Goal: Transaction & Acquisition: Book appointment/travel/reservation

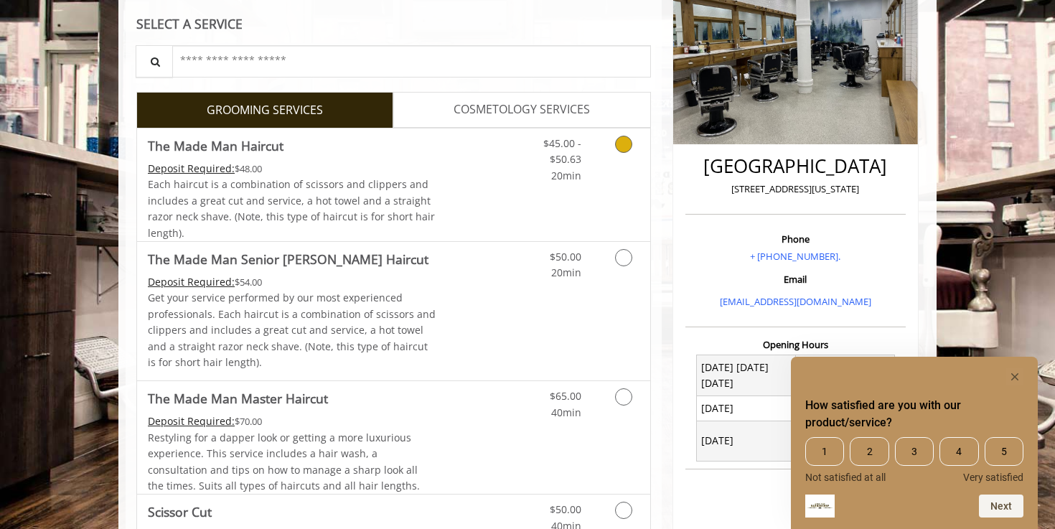
click at [583, 151] on div "$45.00 - $50.63 20min" at bounding box center [551, 155] width 81 height 55
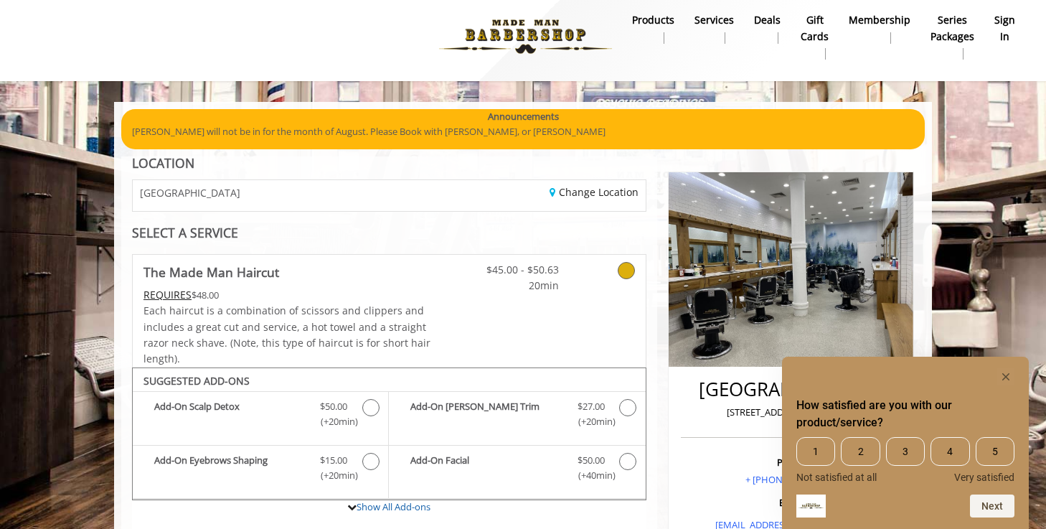
scroll to position [9, 0]
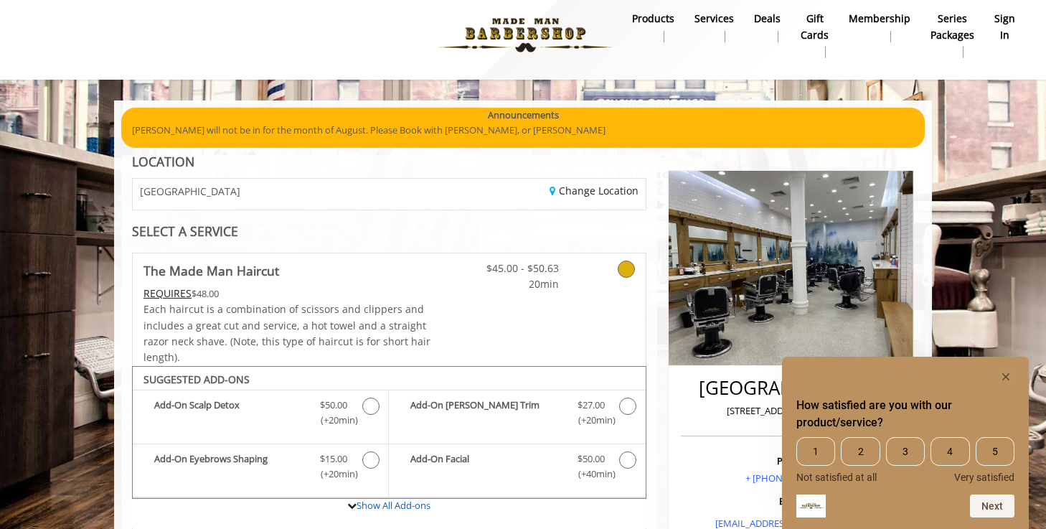
click at [536, 38] on img at bounding box center [525, 35] width 197 height 79
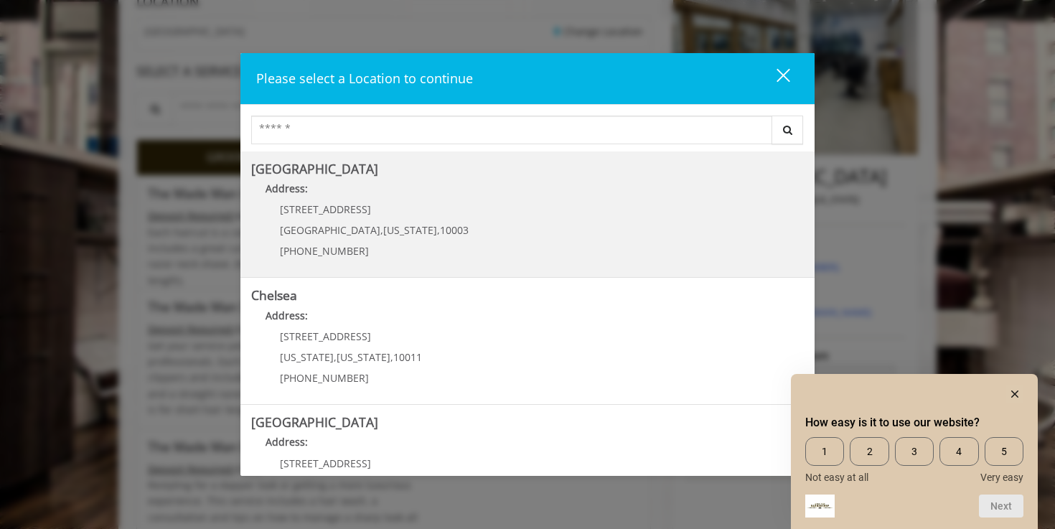
click at [512, 227] on Village "Greenwich Village Address: 60 E 8th St Manhattan , New York , 10003 (212) 598-1…" at bounding box center [527, 214] width 552 height 105
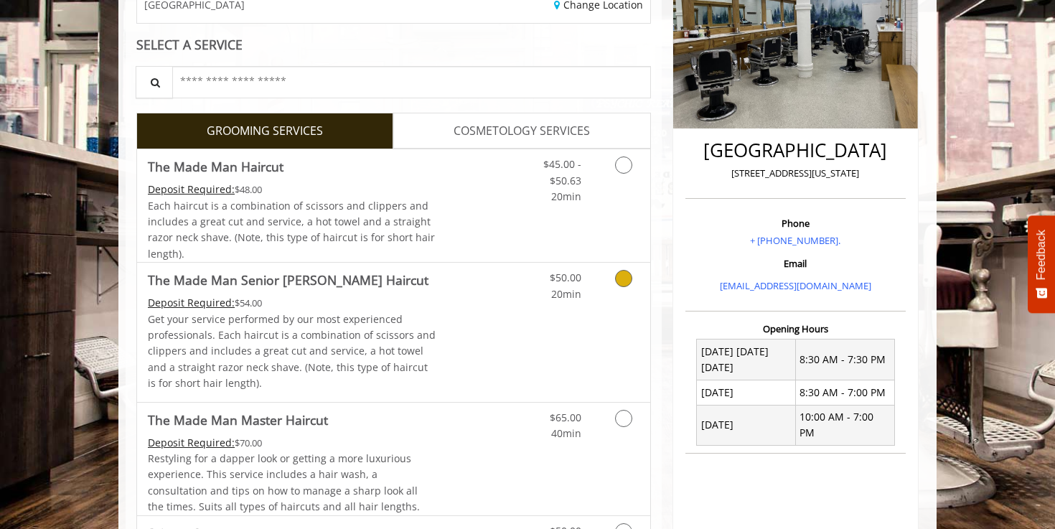
click at [512, 309] on link "Discounted Price" at bounding box center [478, 332] width 85 height 138
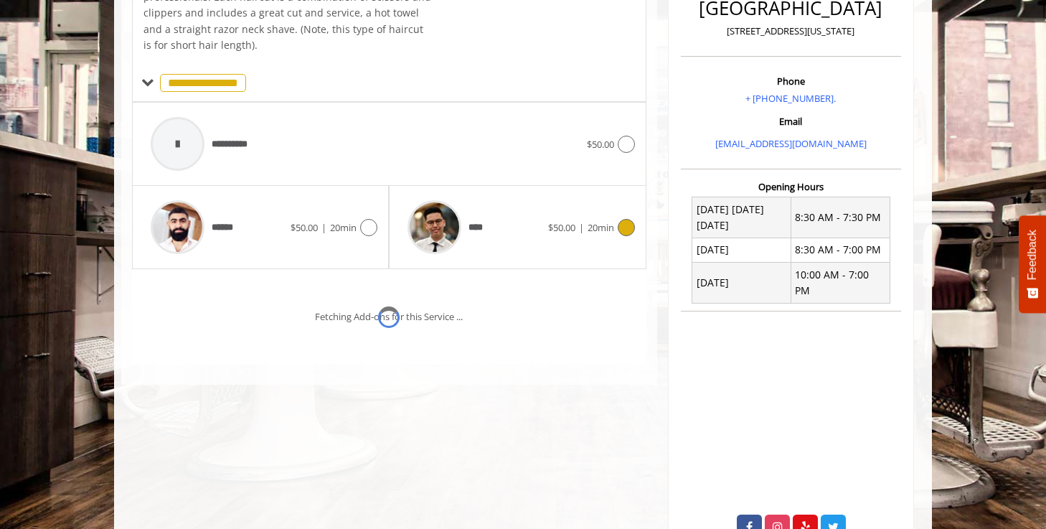
scroll to position [427, 0]
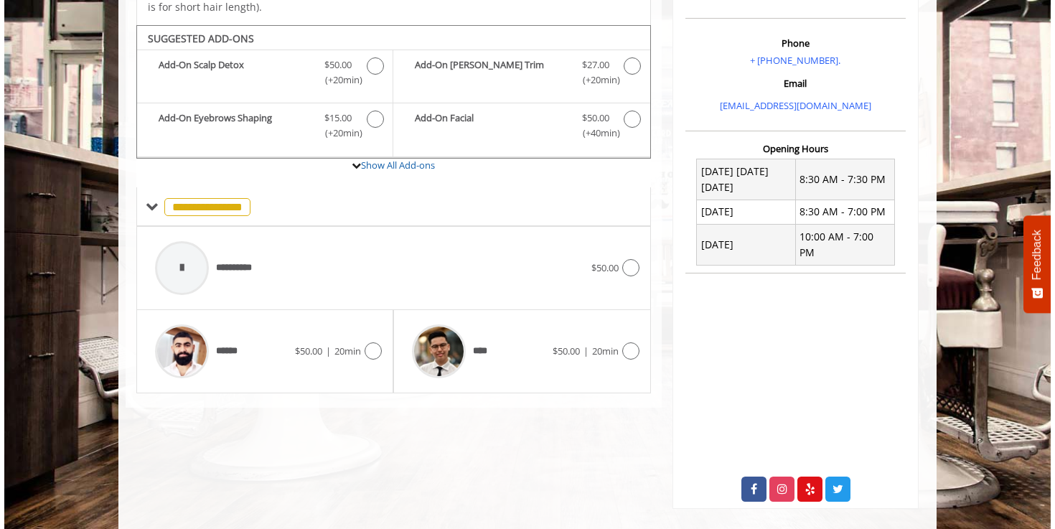
scroll to position [220, 0]
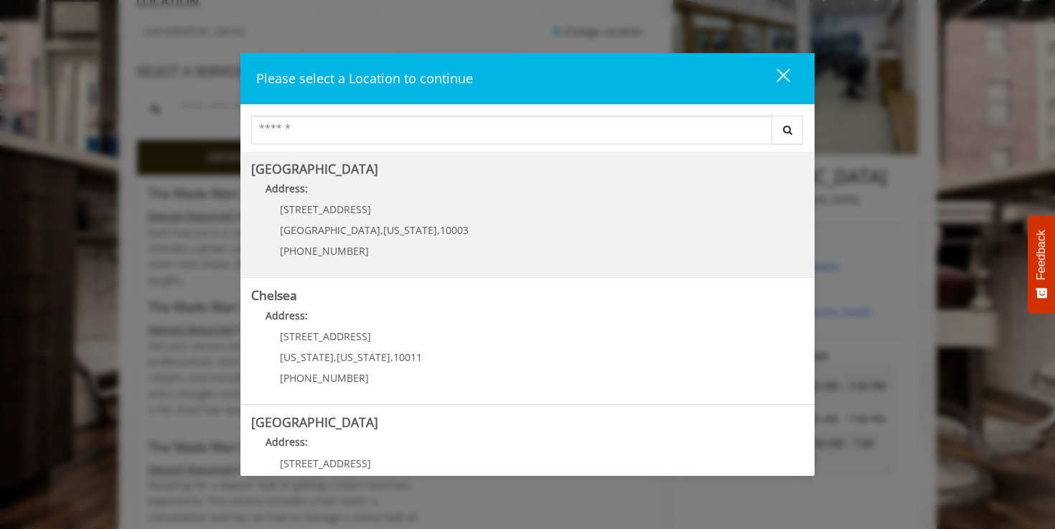
click at [344, 221] on div "60 E 8th St Manhattan , New York , 10003 (212) 598-1840" at bounding box center [363, 235] width 225 height 62
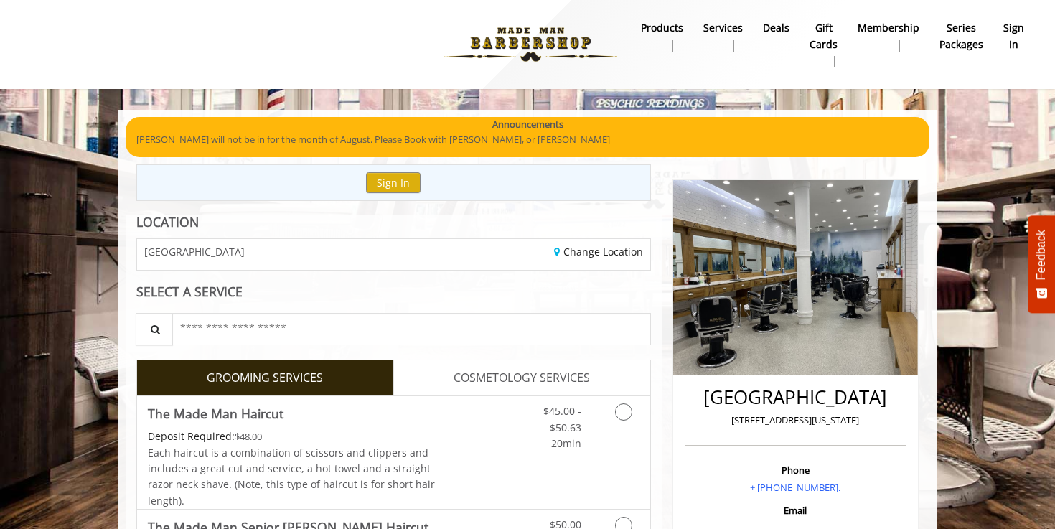
scroll to position [250, 0]
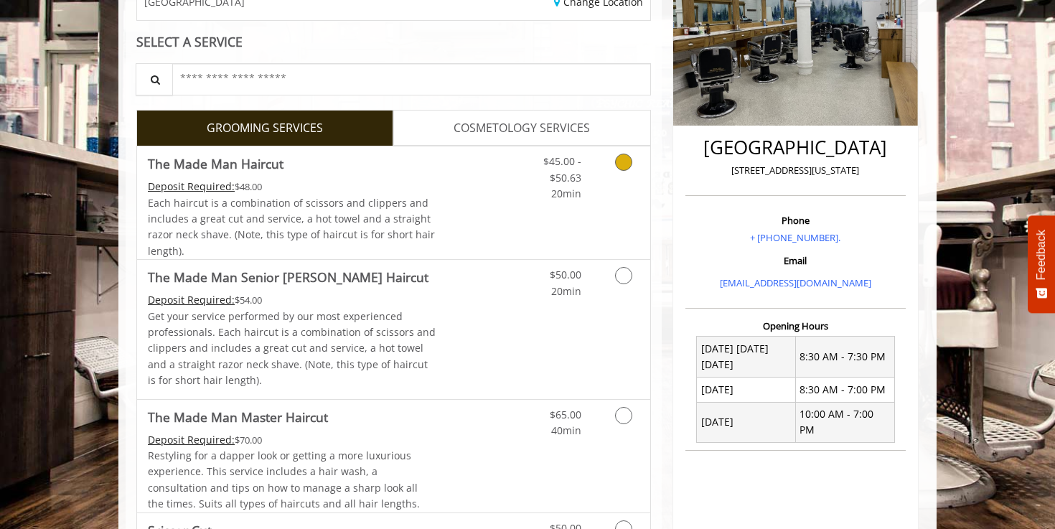
click at [392, 207] on span "Each haircut is a combination of scissors and clippers and includes a great cut…" at bounding box center [291, 227] width 287 height 62
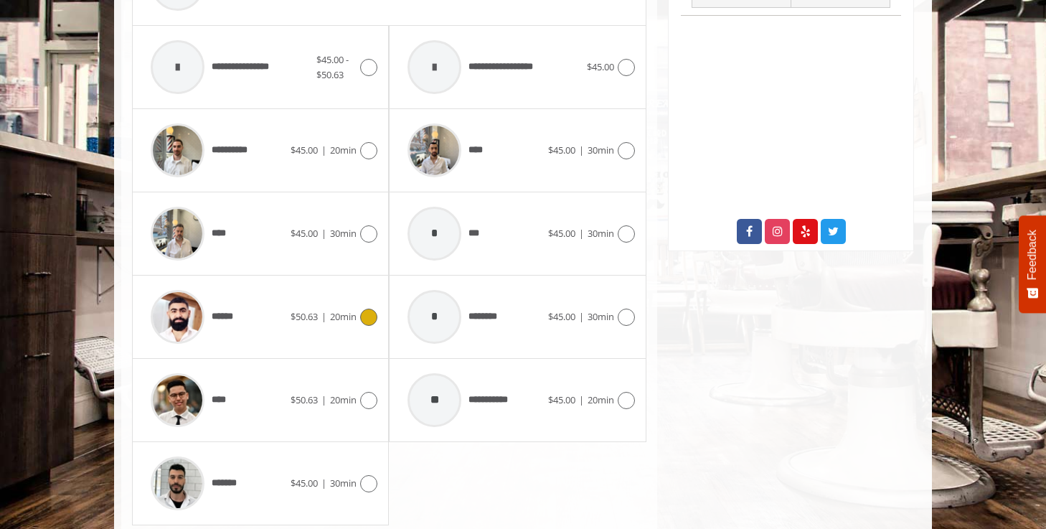
scroll to position [730, 0]
